Goal: Find specific page/section: Find specific page/section

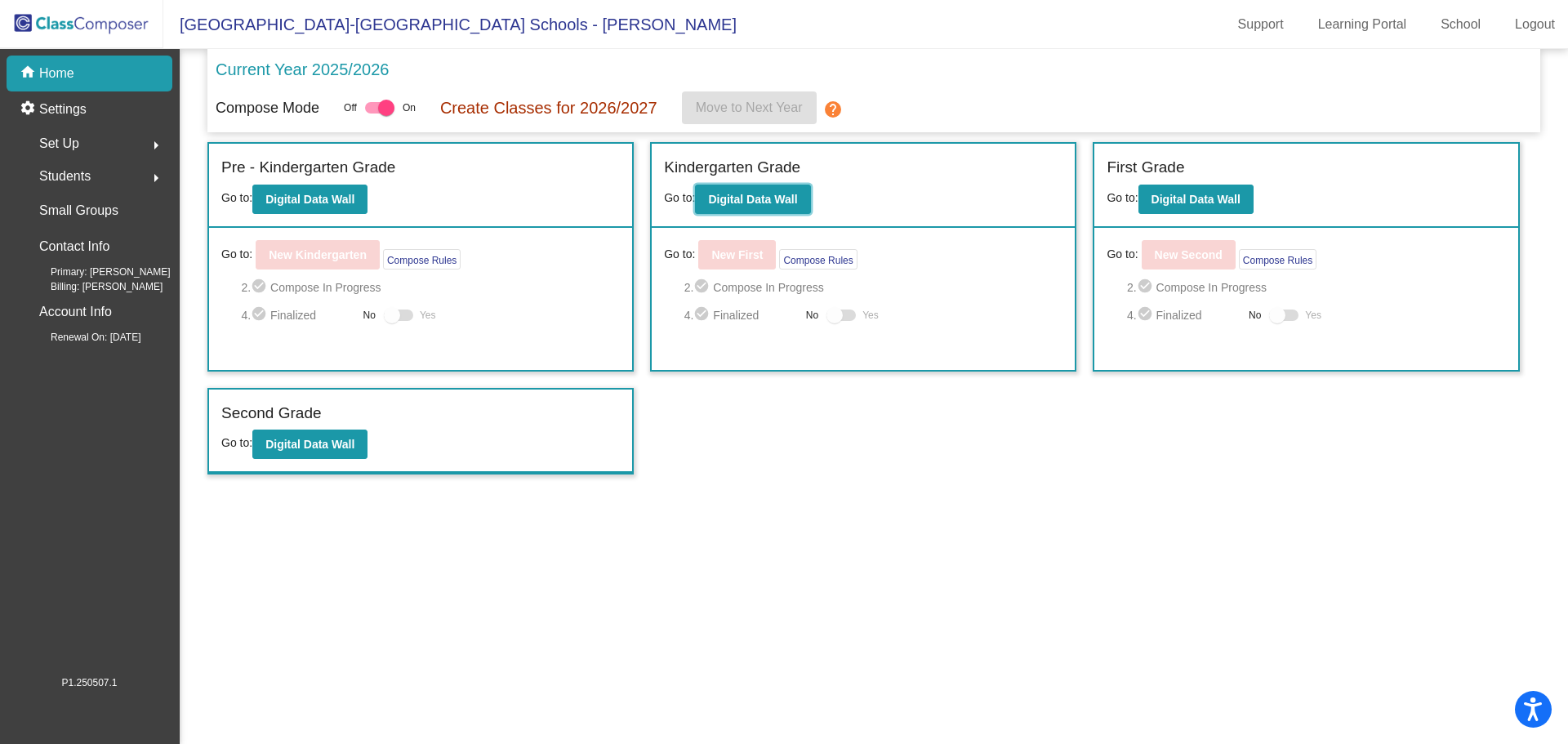
click at [740, 200] on b "Digital Data Wall" at bounding box center [752, 200] width 89 height 13
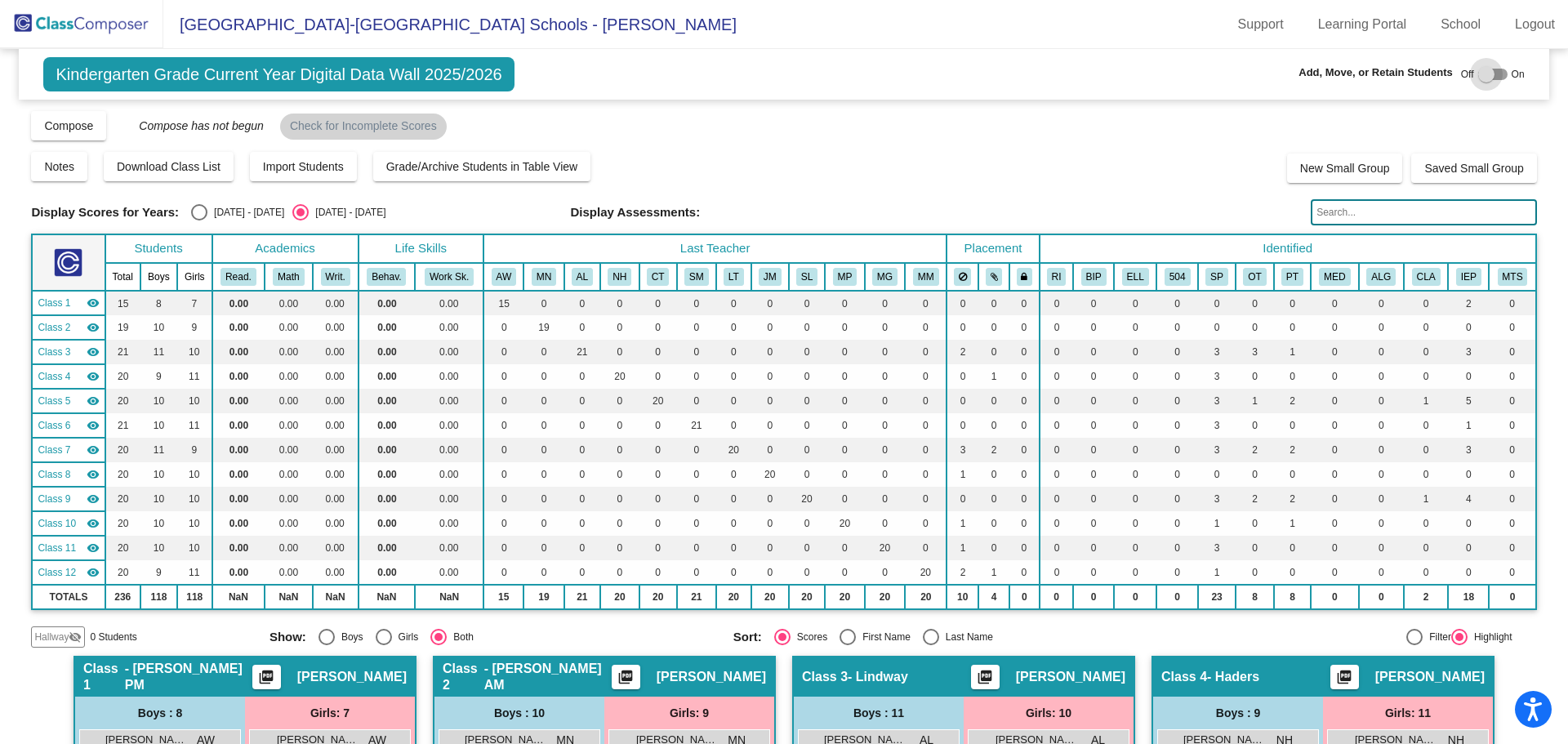
click at [1479, 73] on div at bounding box center [1487, 74] width 16 height 16
checkbox input "true"
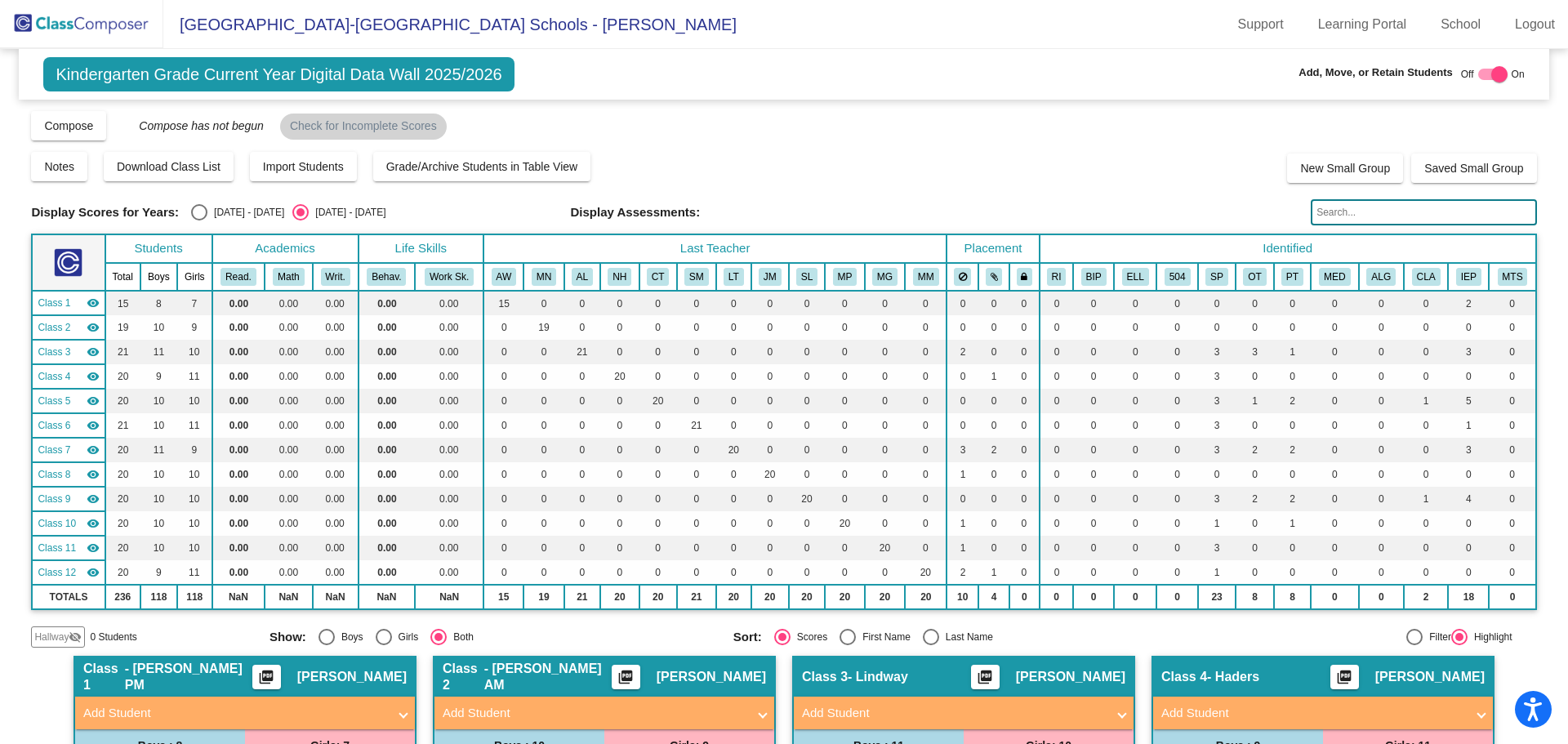
click at [49, 639] on span "Hallway" at bounding box center [51, 638] width 34 height 15
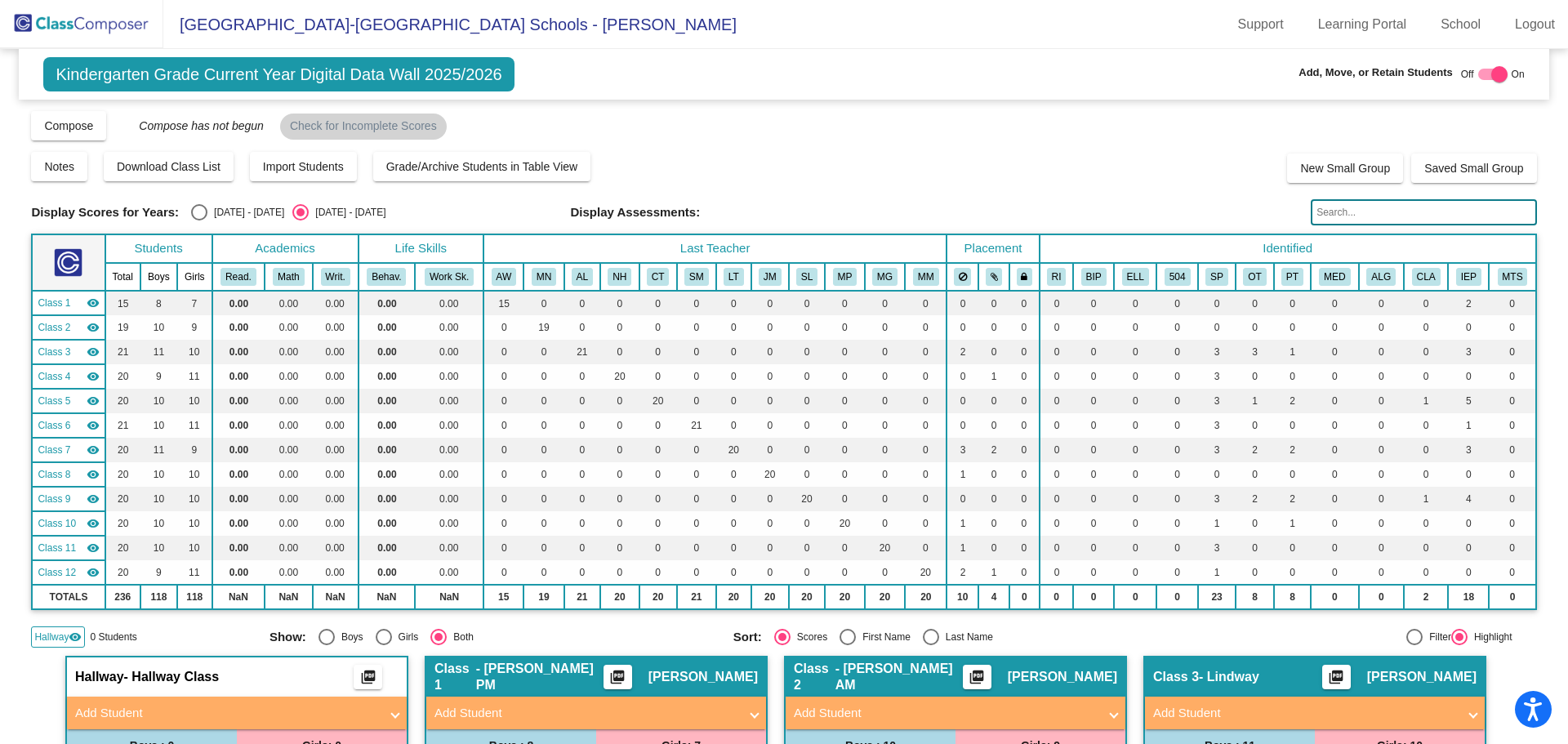
click at [49, 635] on span "Hallway" at bounding box center [51, 638] width 34 height 15
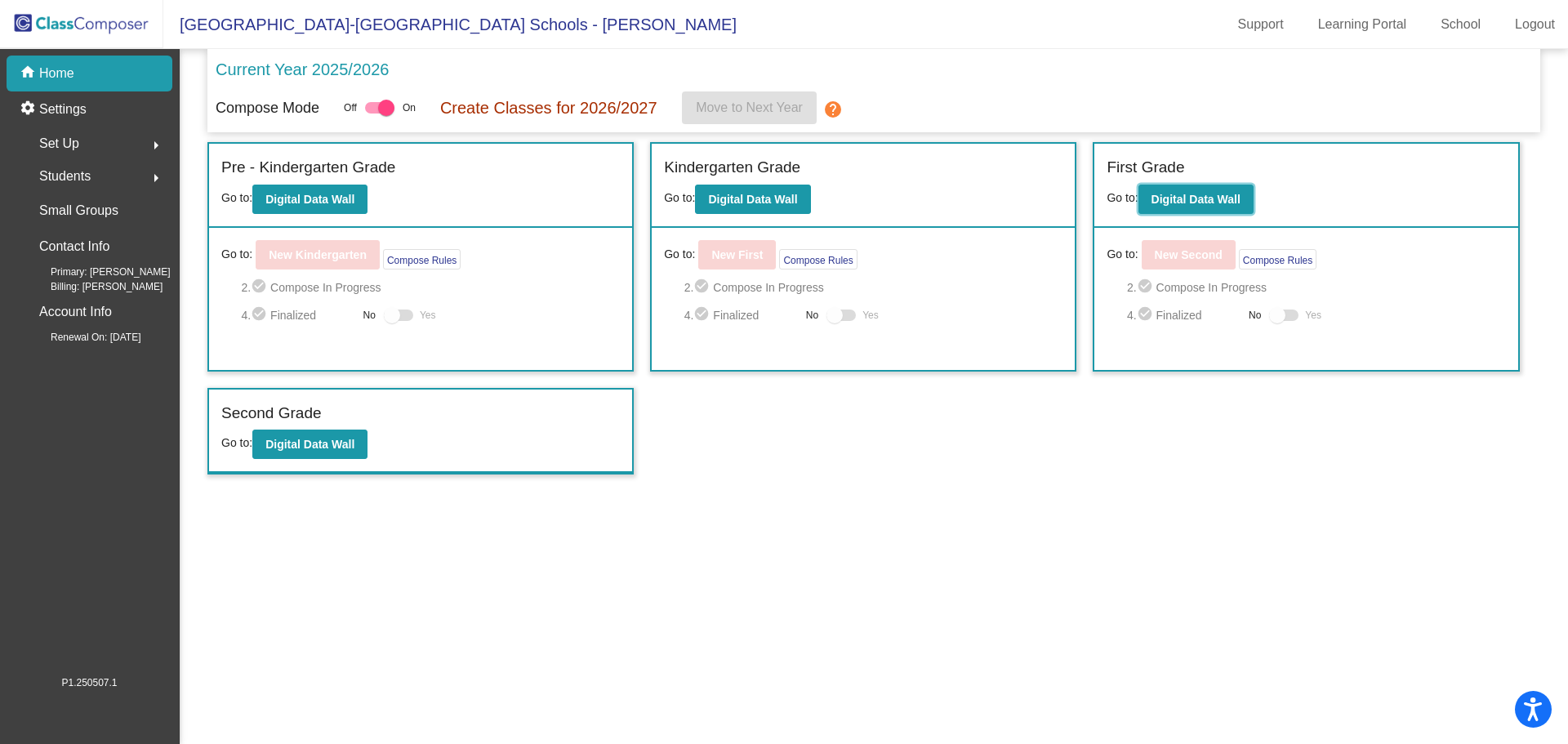
click at [1186, 204] on b "Digital Data Wall" at bounding box center [1196, 200] width 89 height 13
click at [324, 443] on b "Digital Data Wall" at bounding box center [310, 445] width 89 height 13
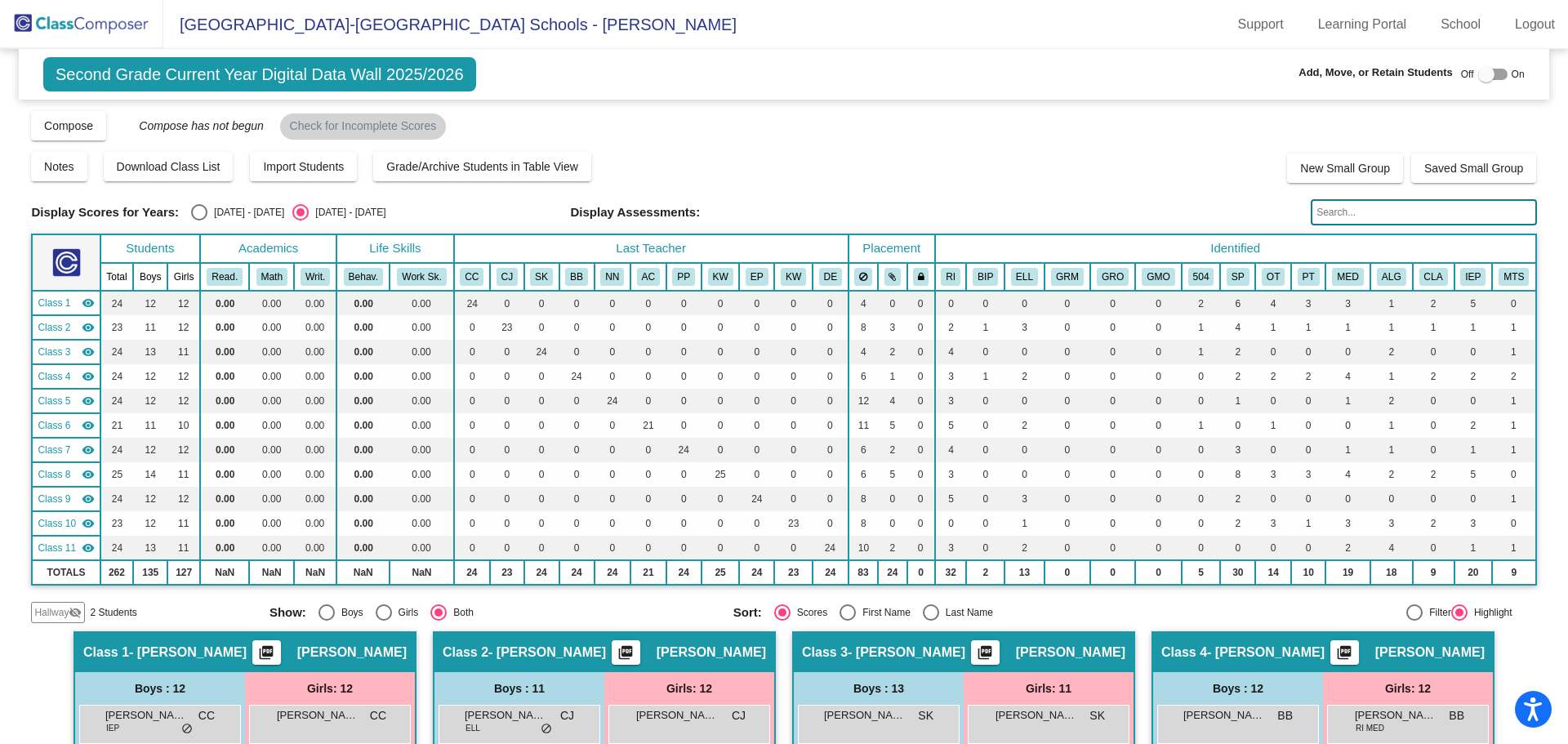
click at [68, 612] on span "Hallway" at bounding box center [51, 613] width 34 height 15
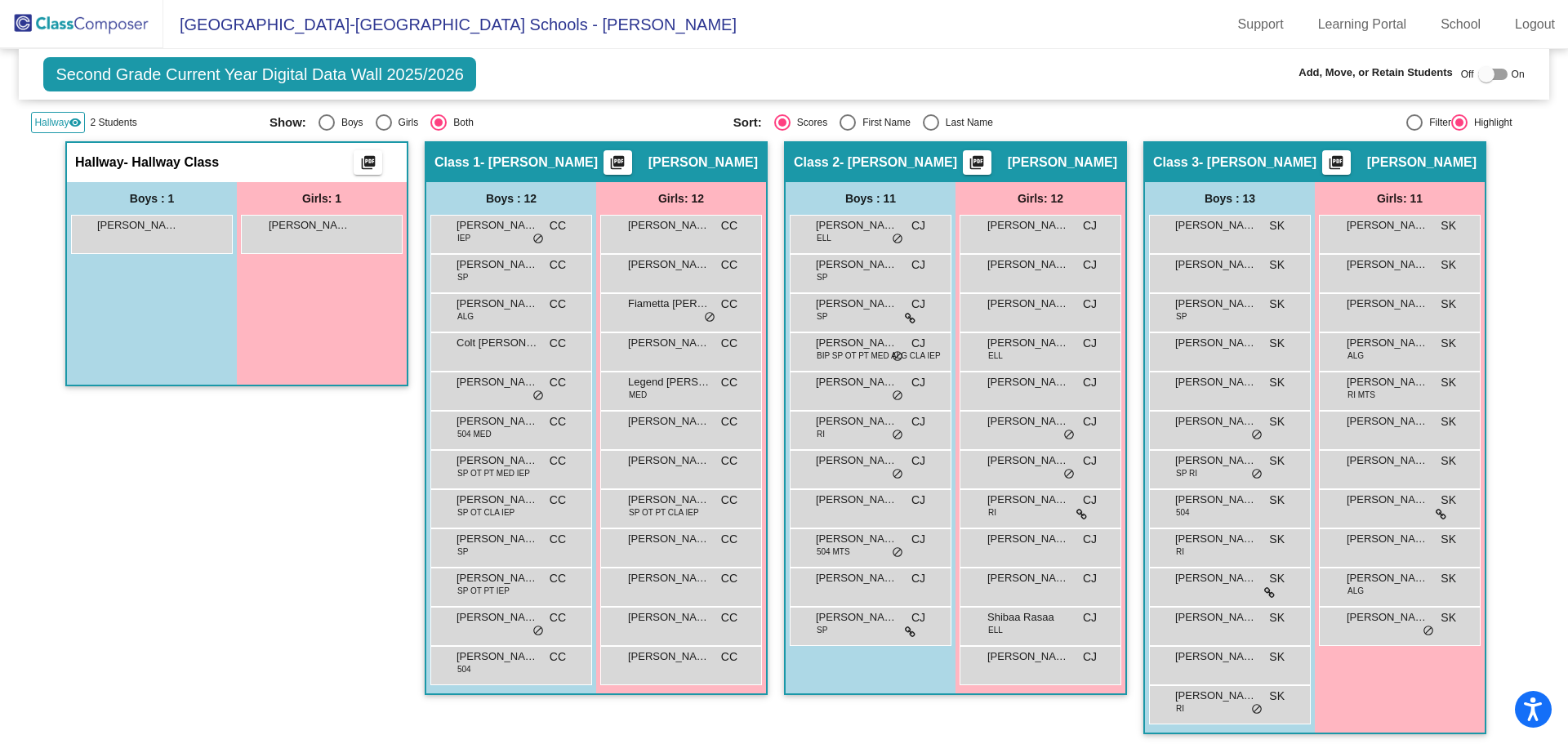
scroll to position [409, 0]
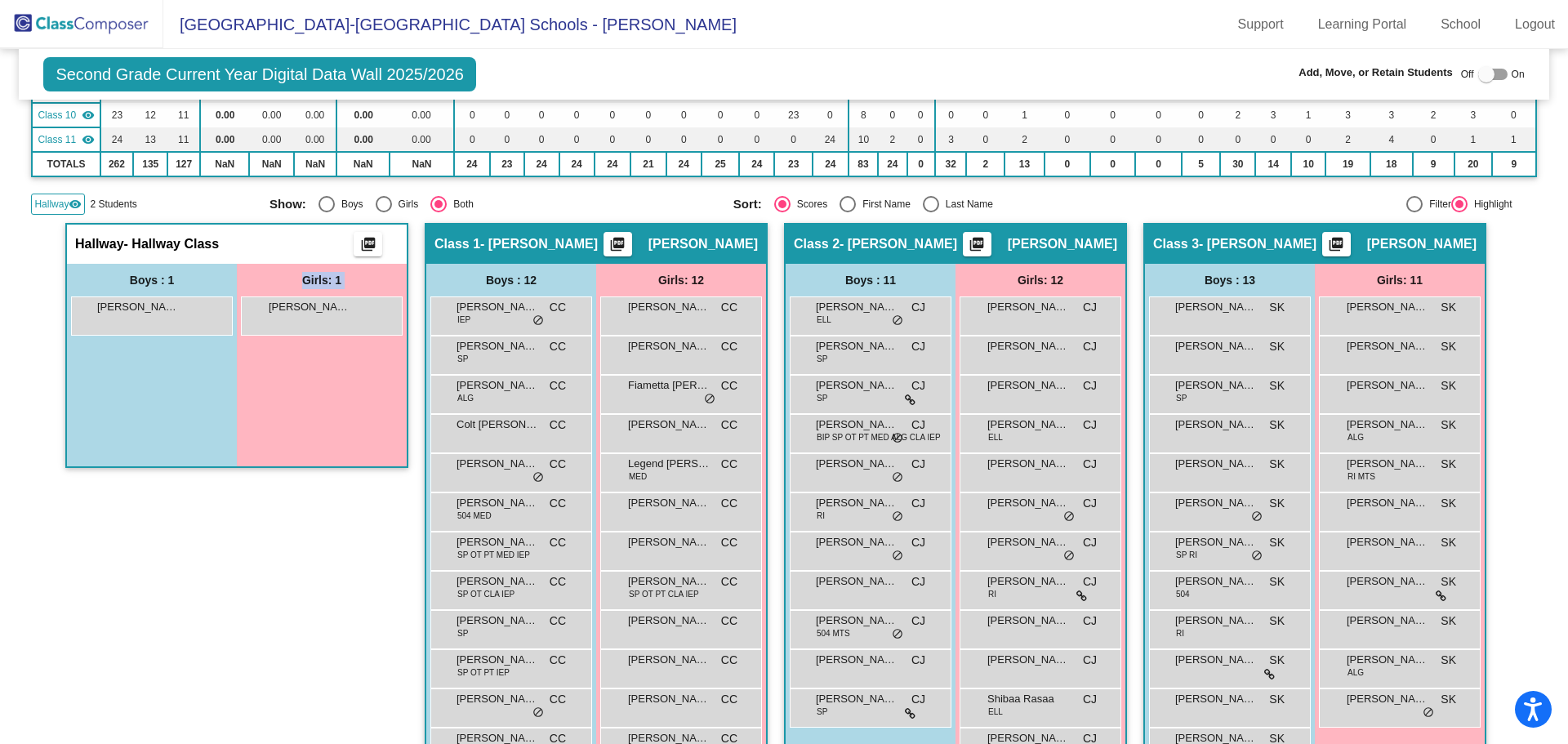
drag, startPoint x: 149, startPoint y: 310, endPoint x: 303, endPoint y: 363, distance: 162.9
click at [303, 363] on div "Boys : 1 Draven [PERSON_NAME] lock do_not_disturb_alt Girls: 1 [PERSON_NAME] lo…" at bounding box center [237, 365] width 340 height 203
click at [194, 535] on div "Hallway - Hallway Class picture_as_pdf Add Student First Name Last Name Student…" at bounding box center [237, 528] width 344 height 610
click at [1479, 75] on div at bounding box center [1487, 74] width 16 height 16
checkbox input "true"
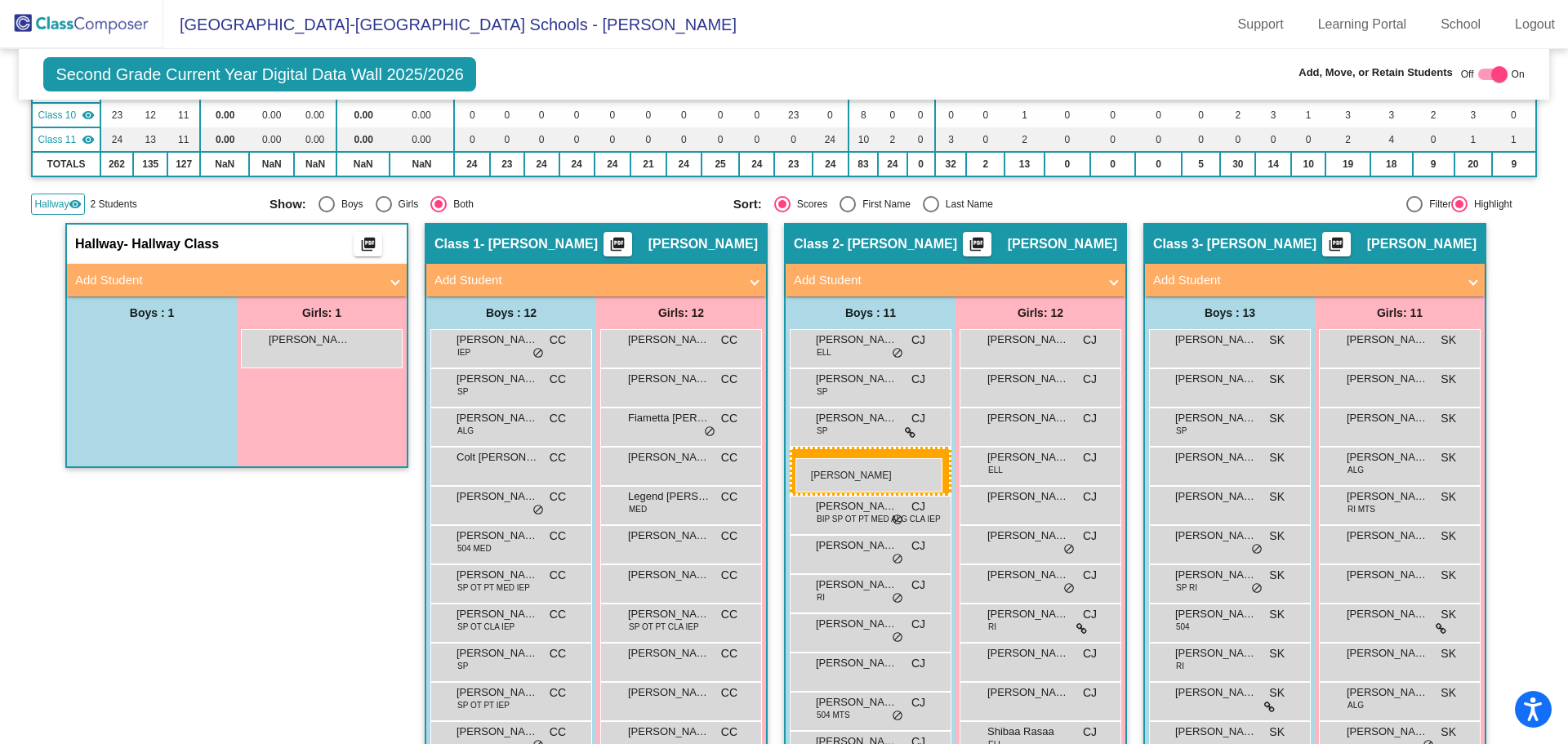
drag, startPoint x: 155, startPoint y: 345, endPoint x: 792, endPoint y: 457, distance: 646.8
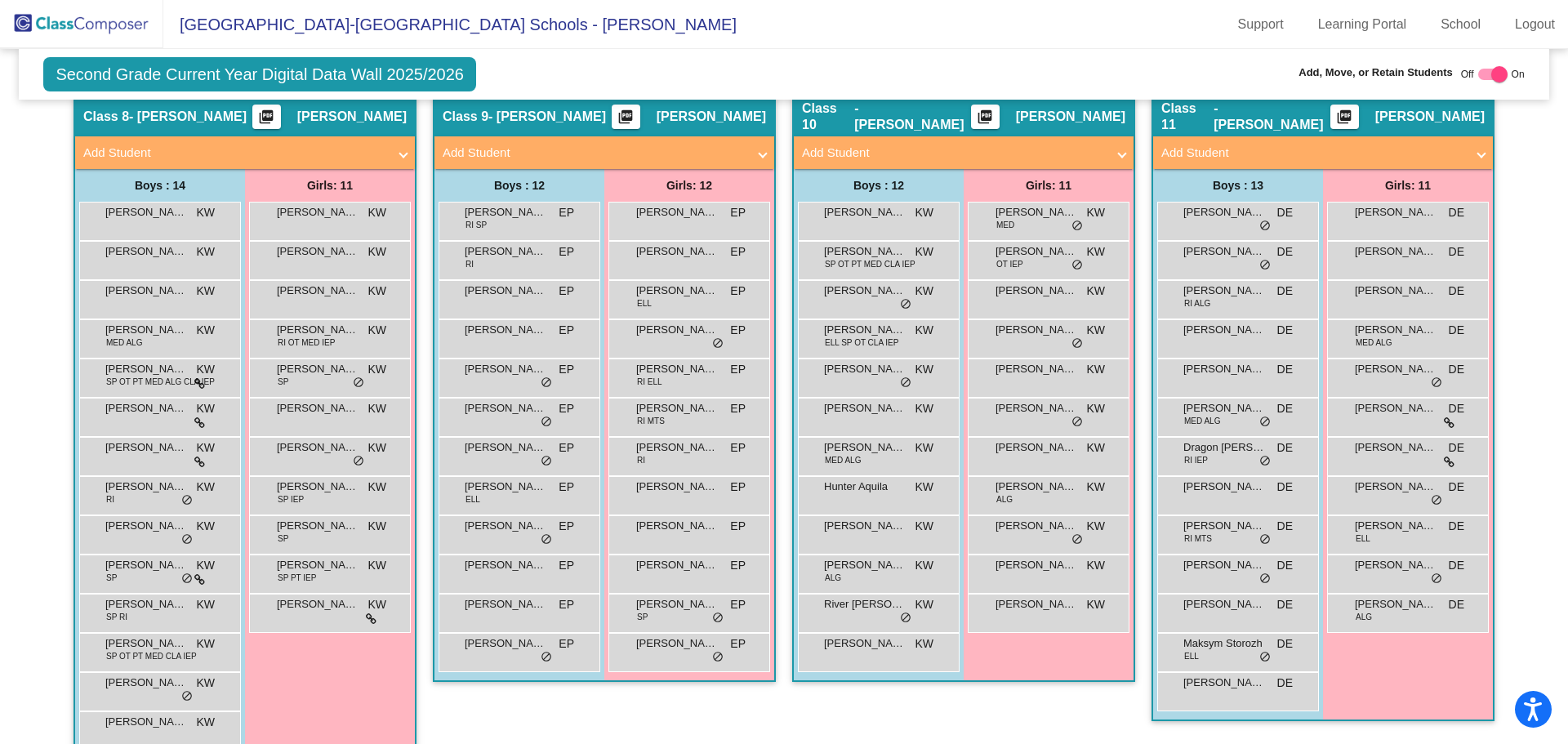
scroll to position [1824, 0]
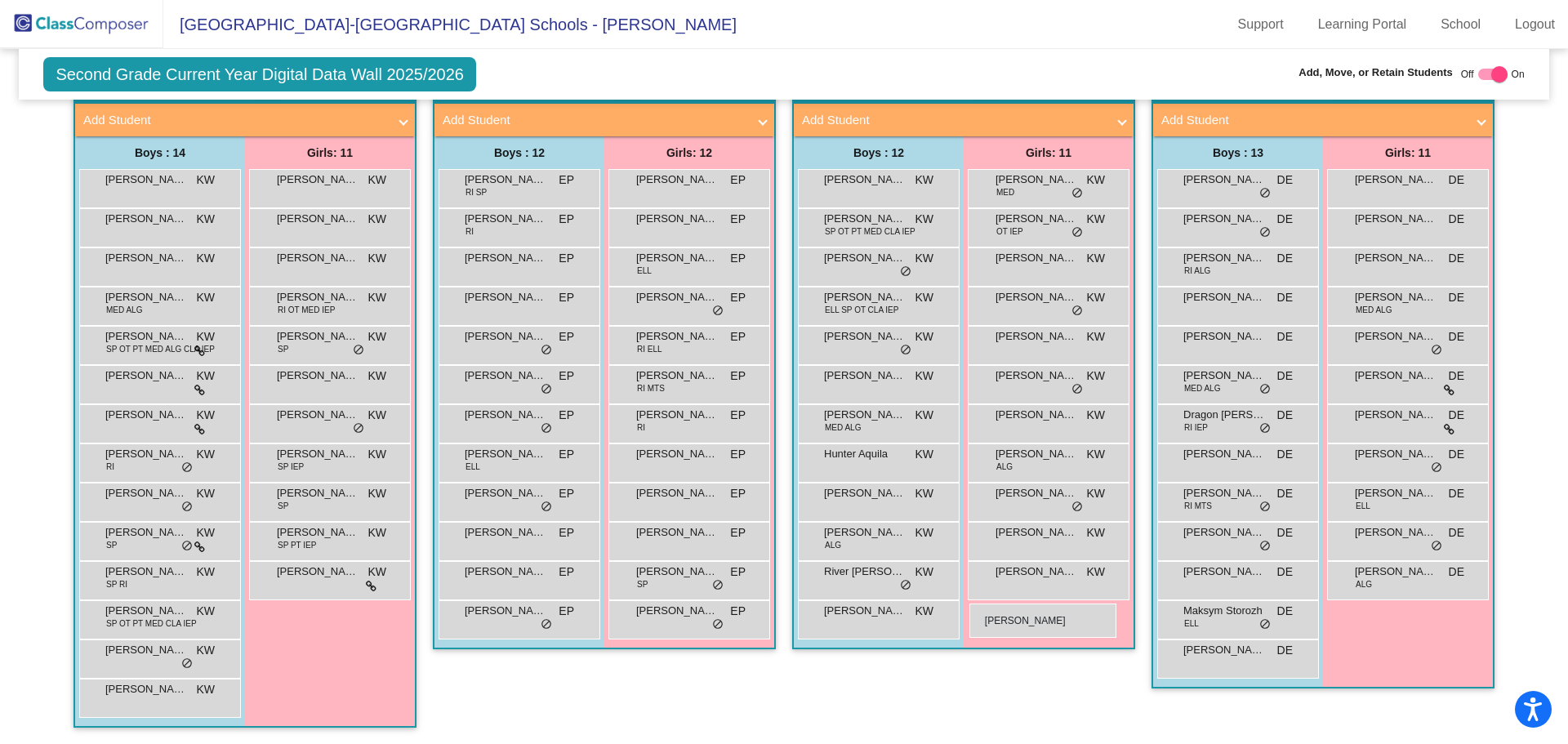
drag, startPoint x: 321, startPoint y: 351, endPoint x: 970, endPoint y: 604, distance: 696.6
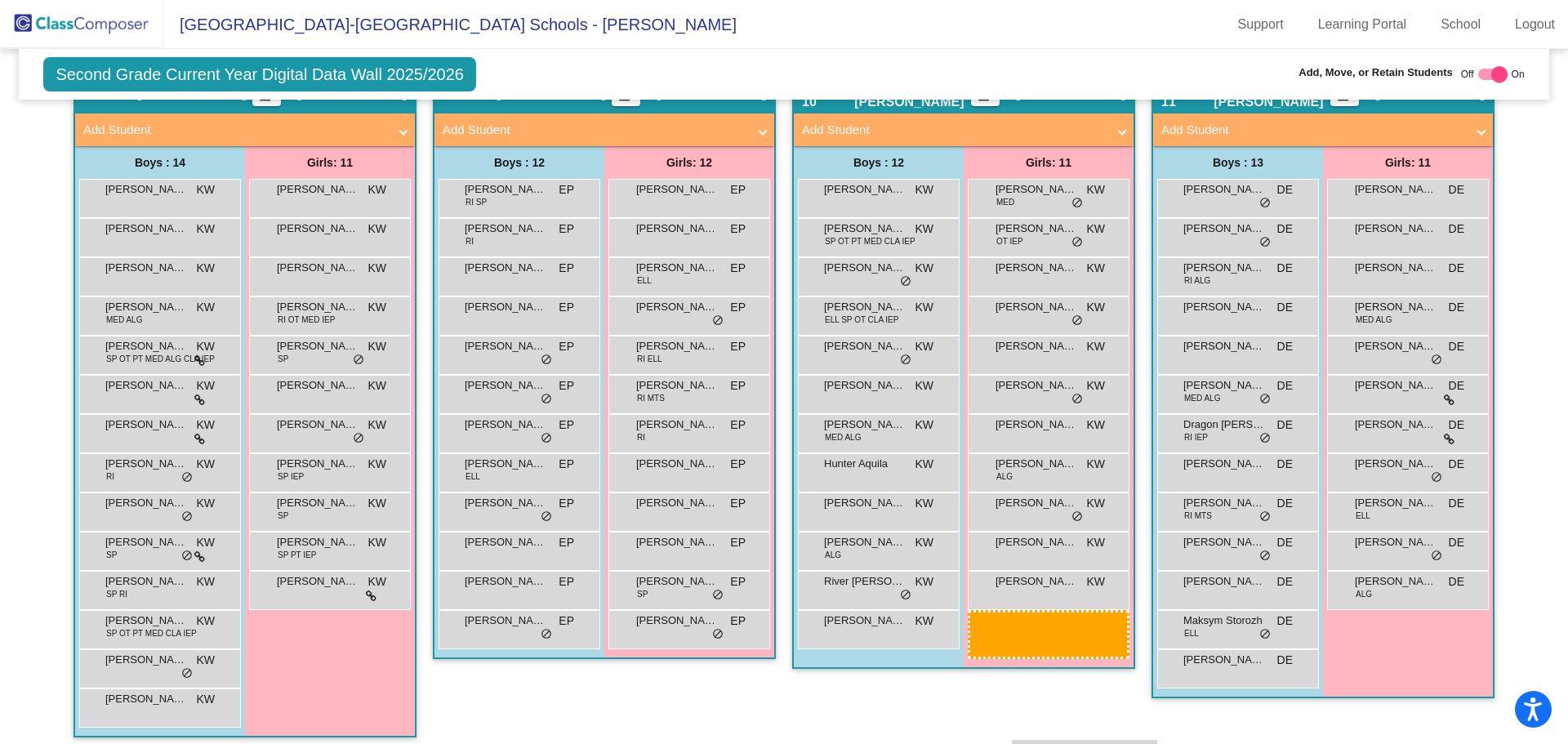
scroll to position [1804, 0]
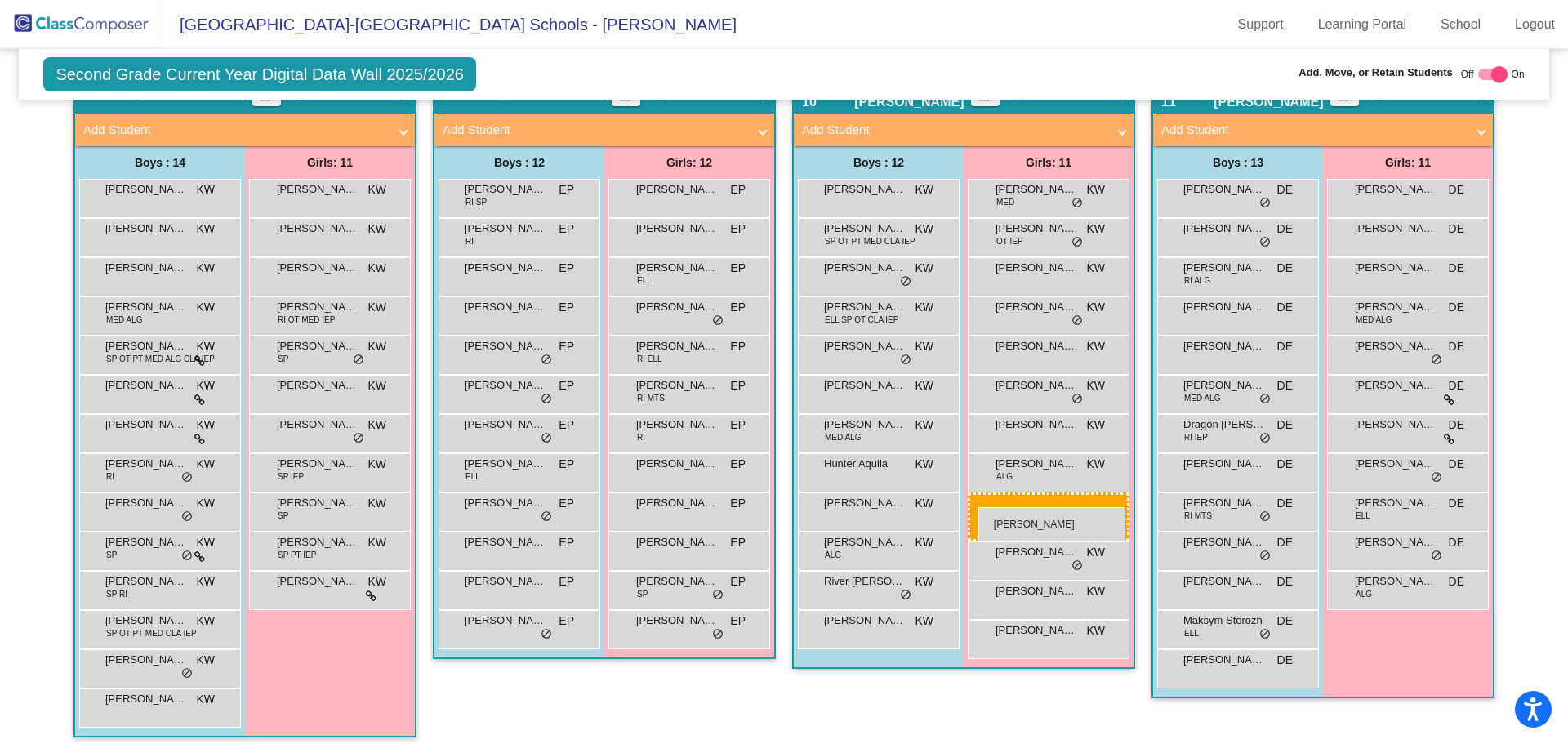
drag, startPoint x: 329, startPoint y: 172, endPoint x: 978, endPoint y: 507, distance: 730.4
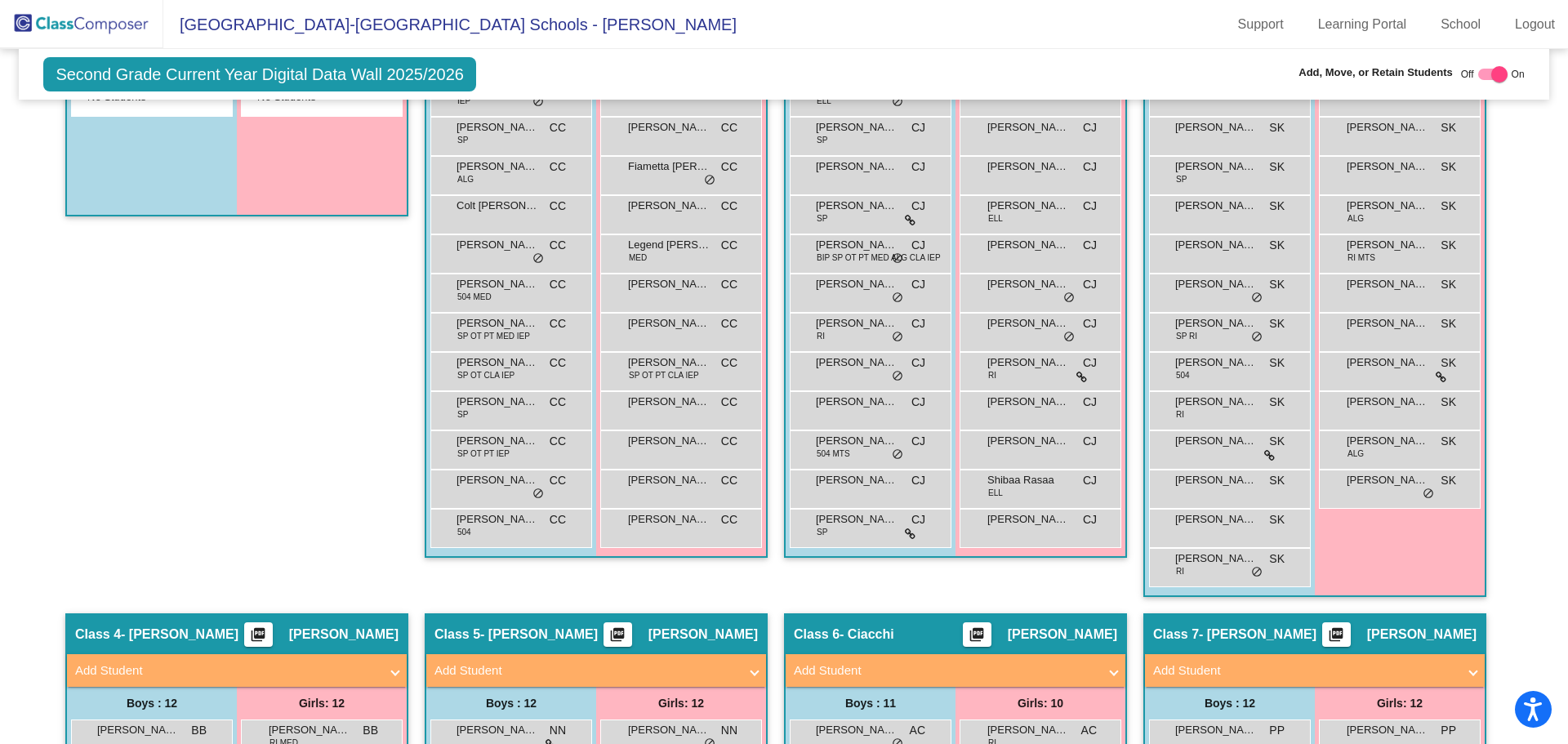
scroll to position [252, 0]
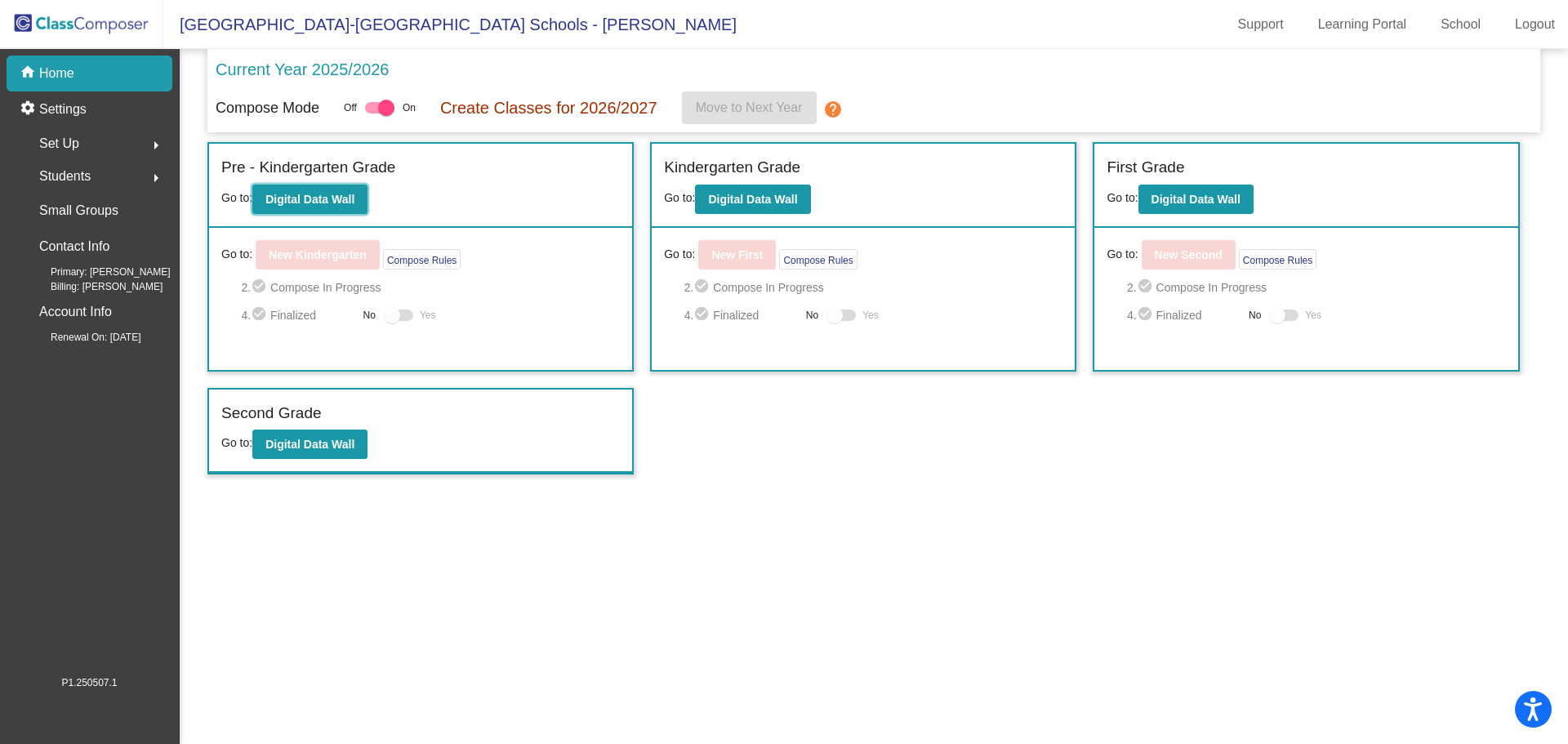
click at [311, 200] on b "Digital Data Wall" at bounding box center [310, 200] width 89 height 13
click at [727, 195] on b "Digital Data Wall" at bounding box center [752, 200] width 89 height 13
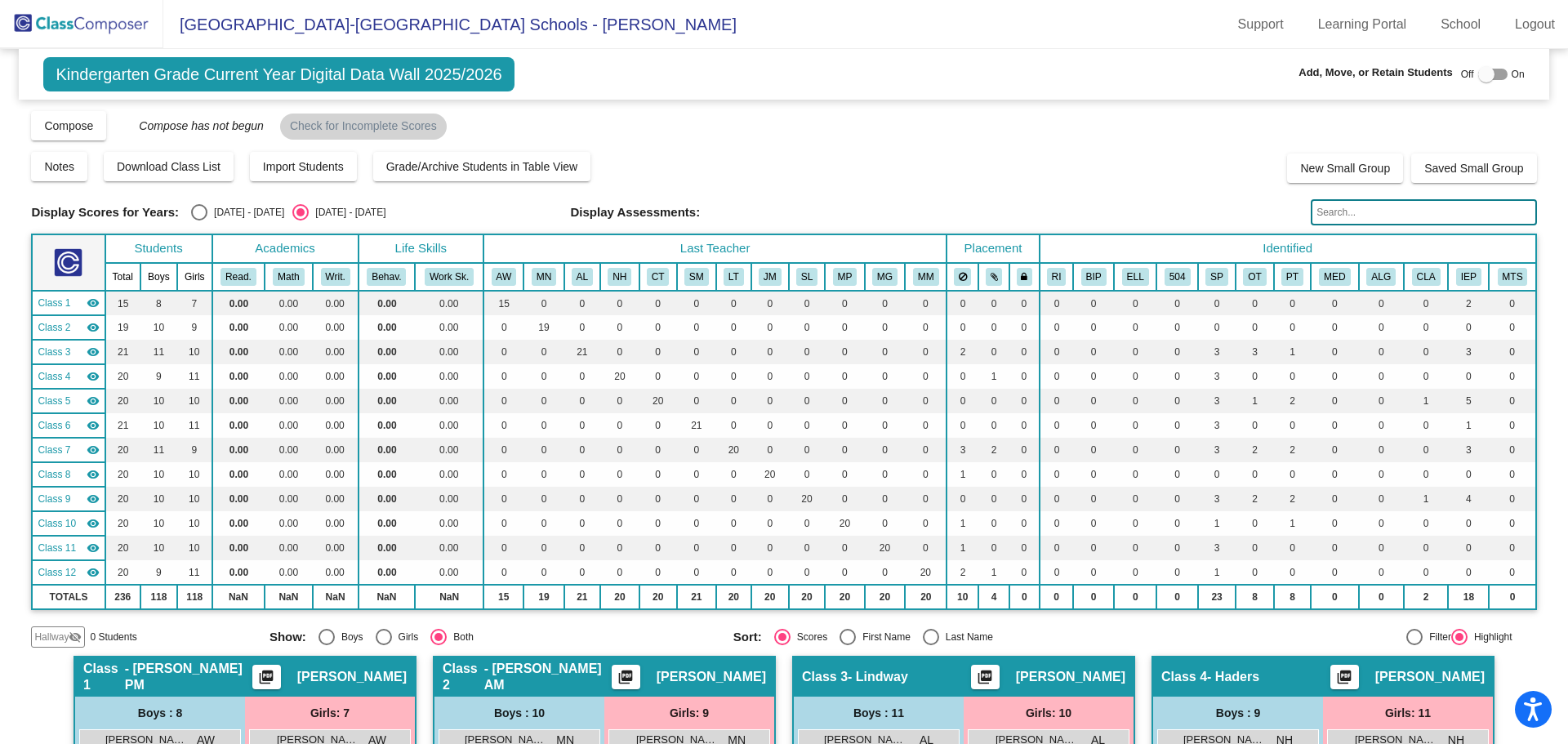
click at [1341, 214] on input "text" at bounding box center [1424, 213] width 225 height 27
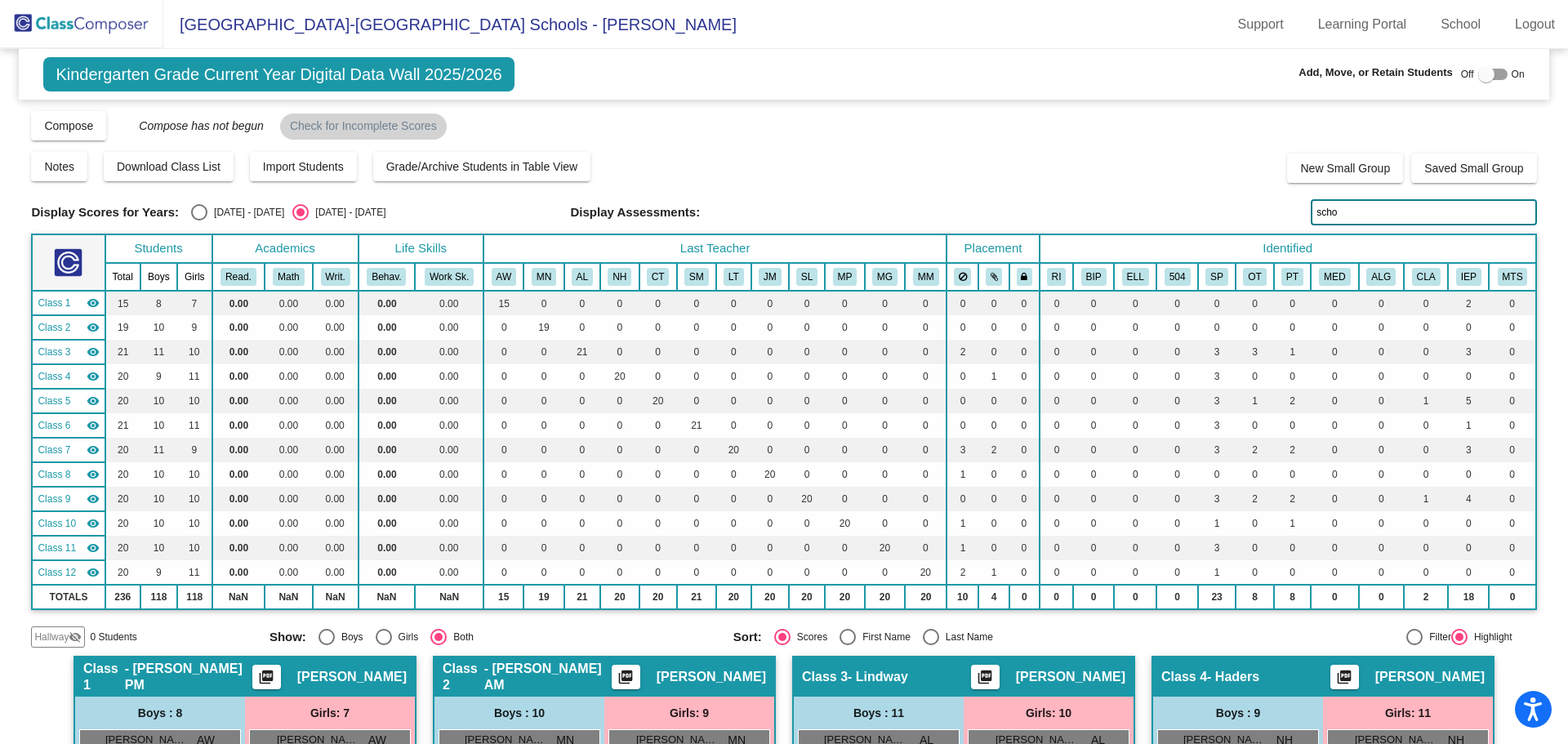
type input "scho"
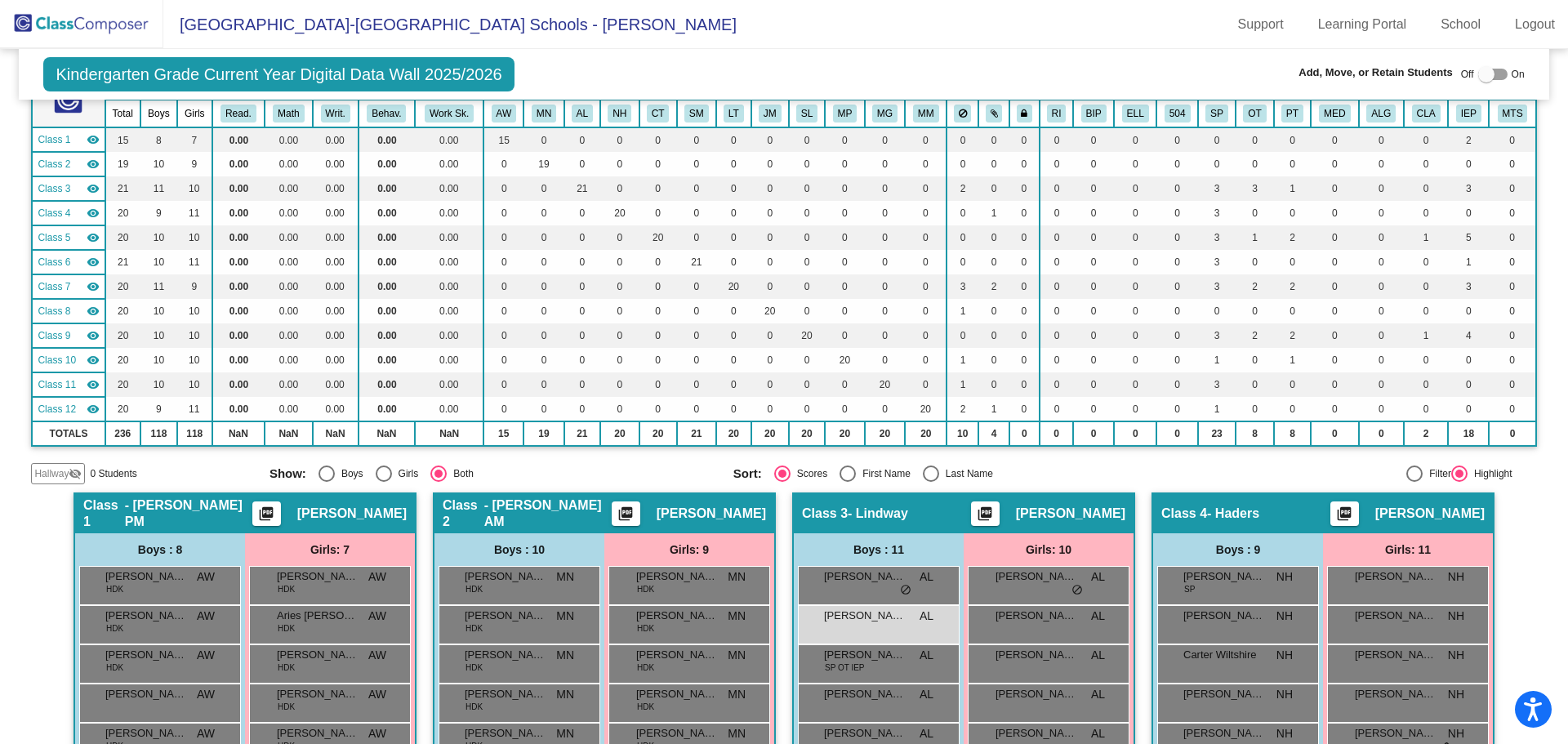
scroll to position [327, 0]
